Goal: Information Seeking & Learning: Learn about a topic

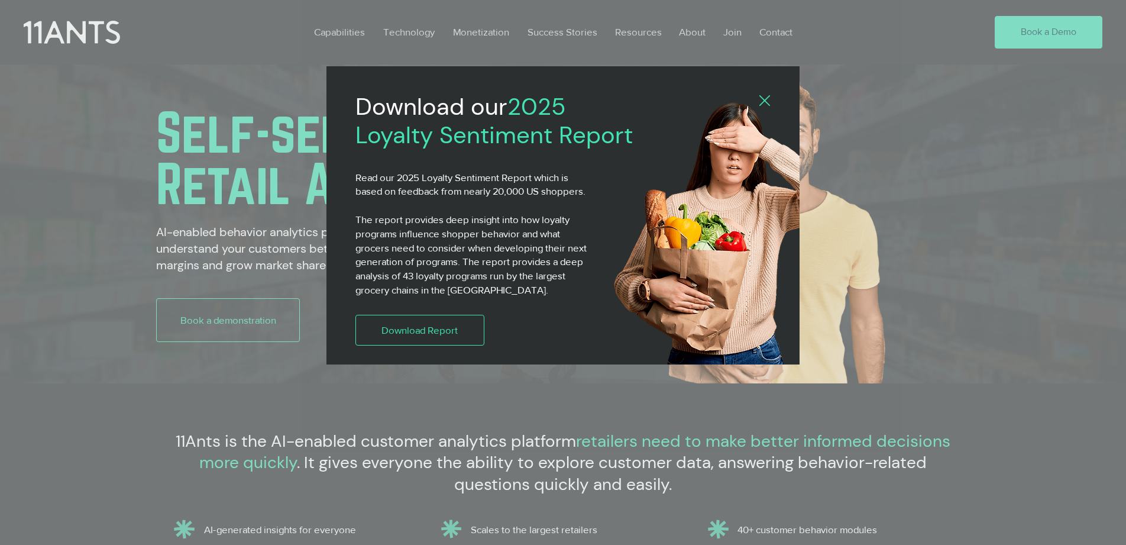
click at [765, 101] on icon "Back to site" at bounding box center [764, 100] width 11 height 11
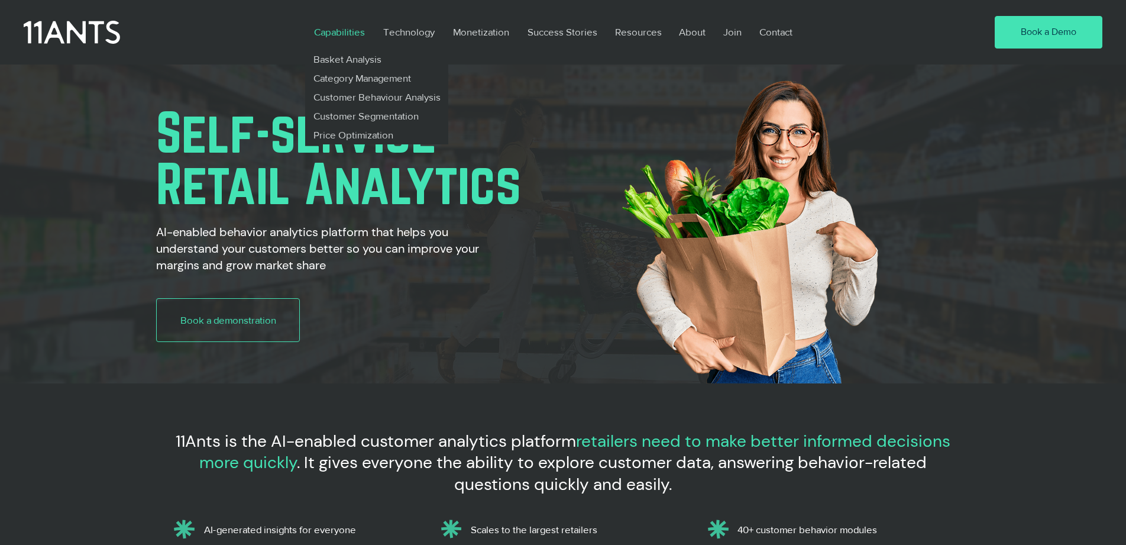
click at [347, 31] on p "Capabilities" at bounding box center [339, 31] width 63 height 27
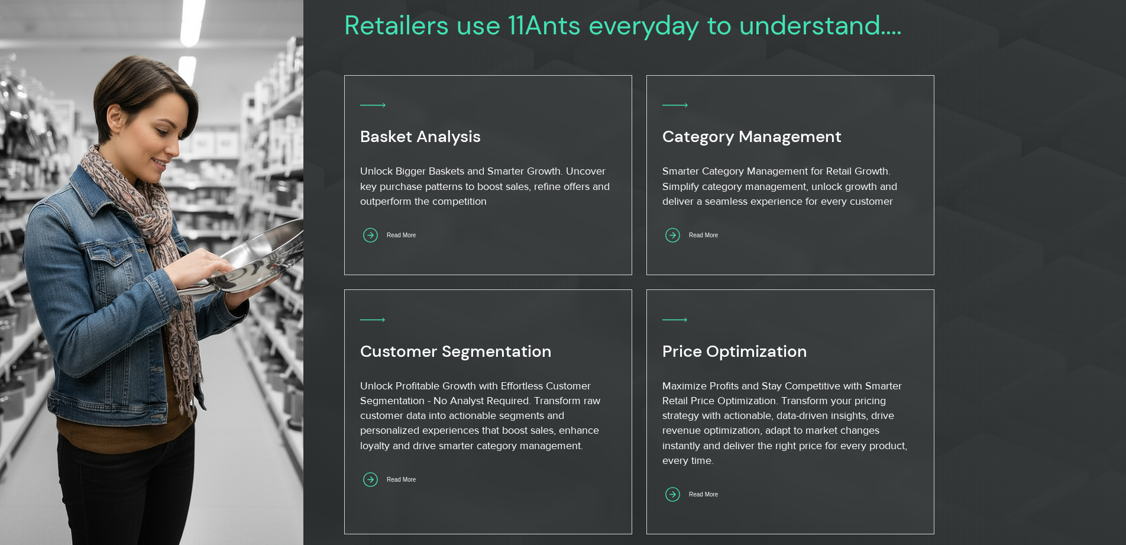
scroll to position [727, 0]
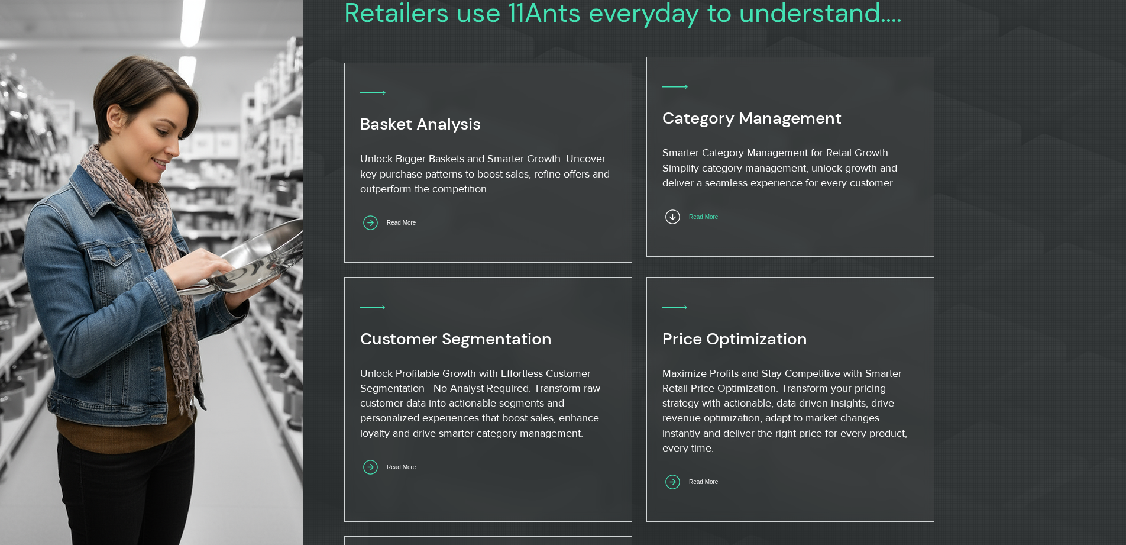
click at [710, 215] on span "Read More" at bounding box center [703, 217] width 29 height 7
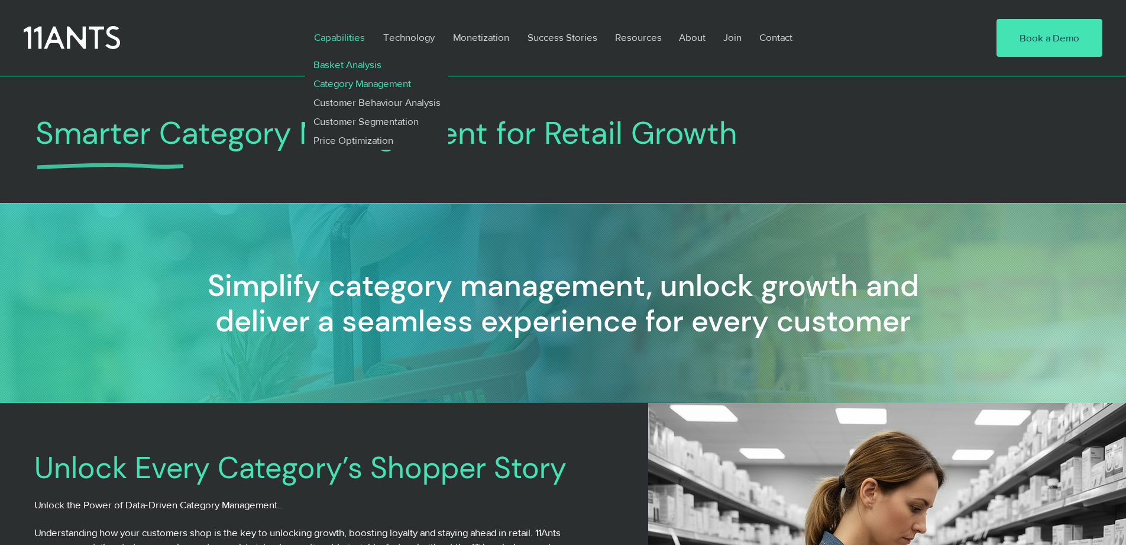
click at [341, 62] on p "Basket Analysis" at bounding box center [347, 64] width 78 height 19
